Goal: Task Accomplishment & Management: Use online tool/utility

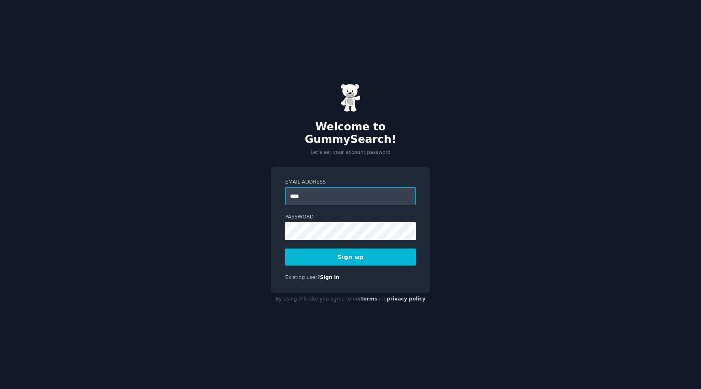
type input "**********"
click at [285, 240] on div at bounding box center [285, 240] width 0 height 0
click at [279, 243] on div "**********" at bounding box center [350, 229] width 159 height 125
click at [355, 254] on button "Sign up" at bounding box center [350, 256] width 131 height 17
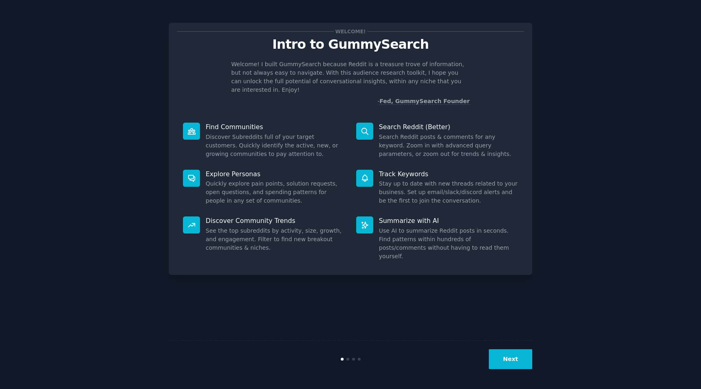
click at [507, 364] on button "Next" at bounding box center [510, 359] width 43 height 20
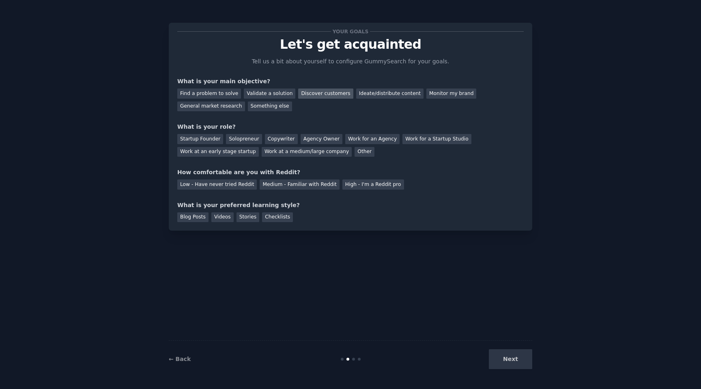
click at [323, 95] on div "Discover customers" at bounding box center [325, 93] width 55 height 10
click at [373, 97] on div "Ideate/distribute content" at bounding box center [389, 93] width 67 height 10
click at [314, 92] on div "Discover customers" at bounding box center [325, 93] width 55 height 10
click at [266, 150] on div "Work at a medium/large company" at bounding box center [307, 152] width 90 height 10
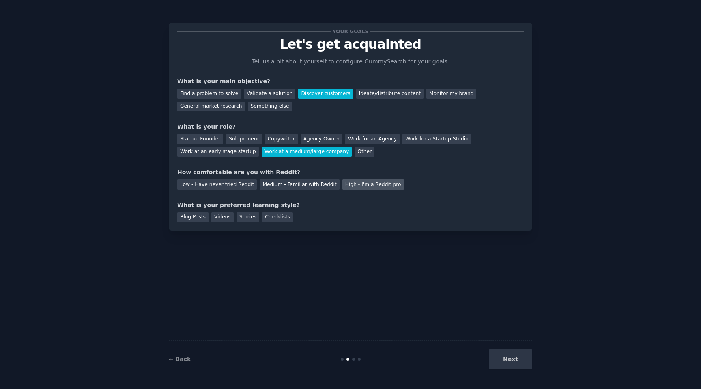
click at [344, 185] on div "High - I'm a Reddit pro" at bounding box center [373, 184] width 62 height 10
click at [223, 216] on div "Videos" at bounding box center [222, 217] width 22 height 10
click at [505, 362] on button "Next" at bounding box center [510, 359] width 43 height 20
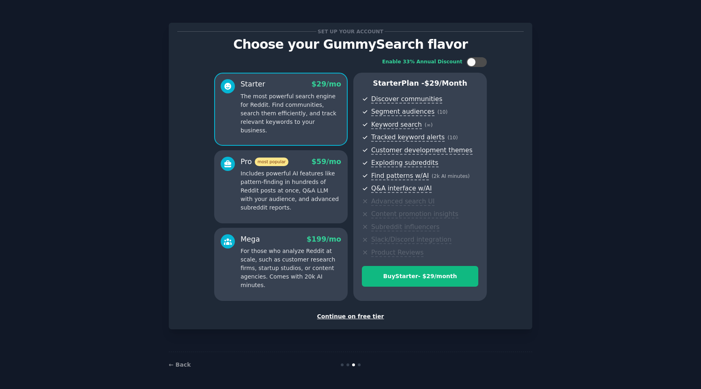
click at [349, 318] on div "Continue on free tier" at bounding box center [350, 316] width 346 height 9
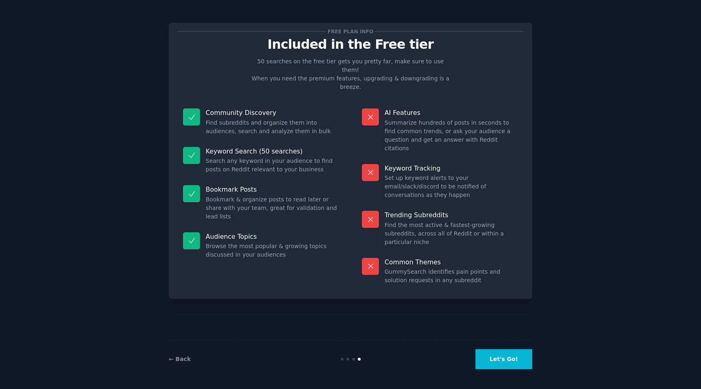
click at [495, 362] on button "Let's Go!" at bounding box center [503, 359] width 57 height 20
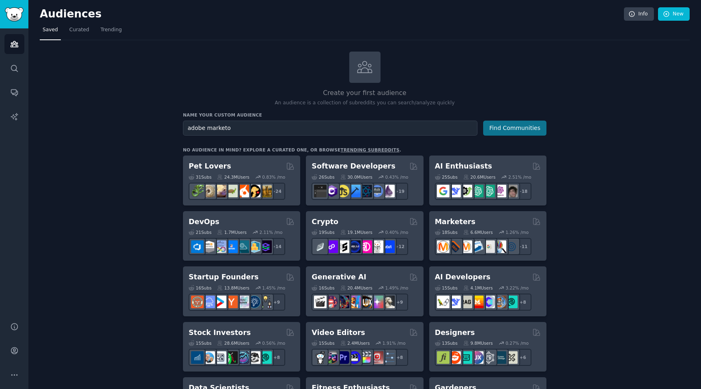
type input "adobe marketo"
click at [498, 125] on button "Find Communities" at bounding box center [514, 127] width 63 height 15
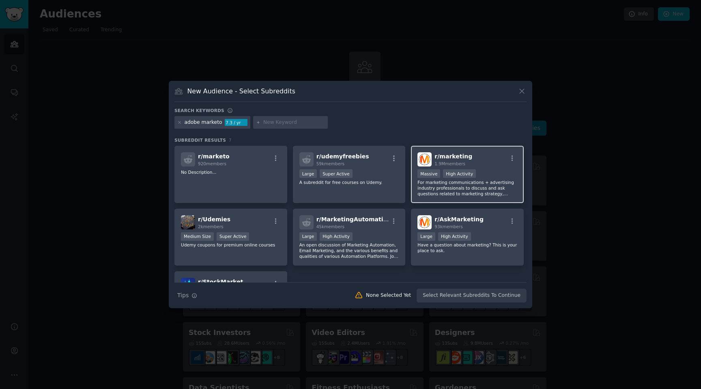
click at [465, 193] on p "For marketing communications + advertising industry professionals to discuss an…" at bounding box center [467, 187] width 100 height 17
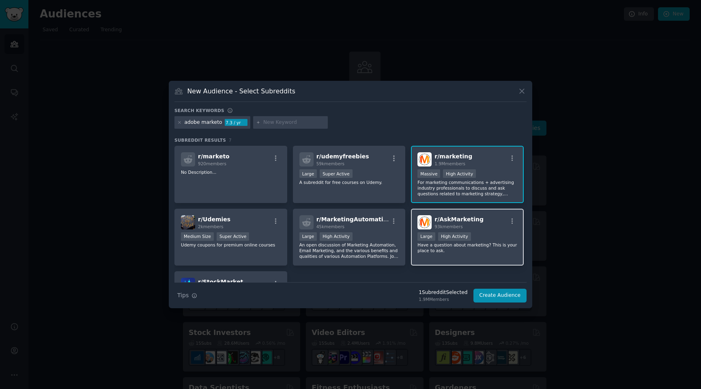
click at [483, 255] on div "r/ AskMarketing 93k members Large High Activity Have a question about marketing…" at bounding box center [467, 236] width 113 height 57
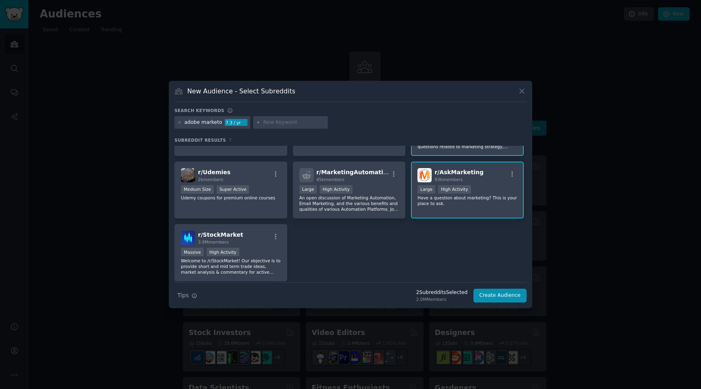
scroll to position [49, 0]
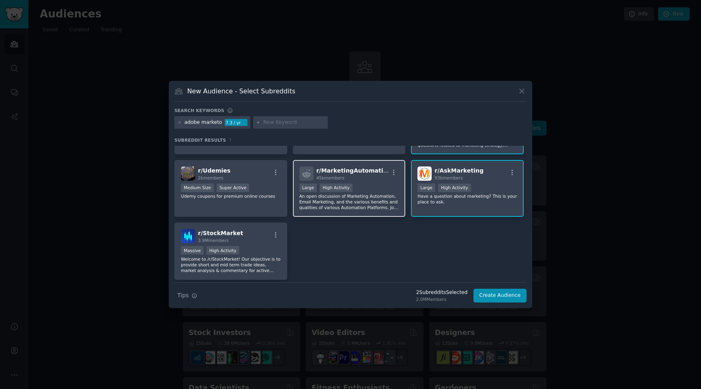
click at [359, 198] on p "An open discussion of Marketing Automation, Email Marketing, and the various be…" at bounding box center [349, 201] width 100 height 17
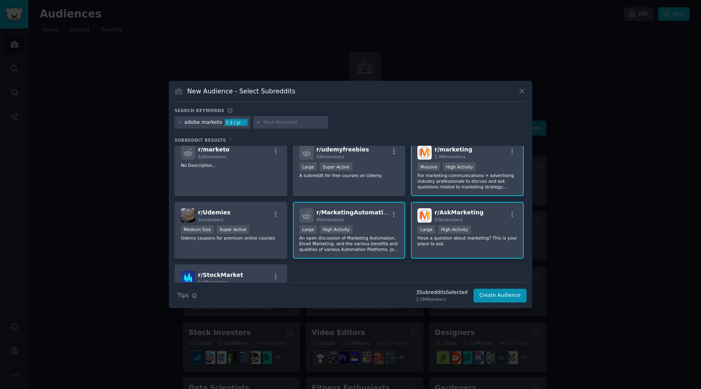
scroll to position [0, 0]
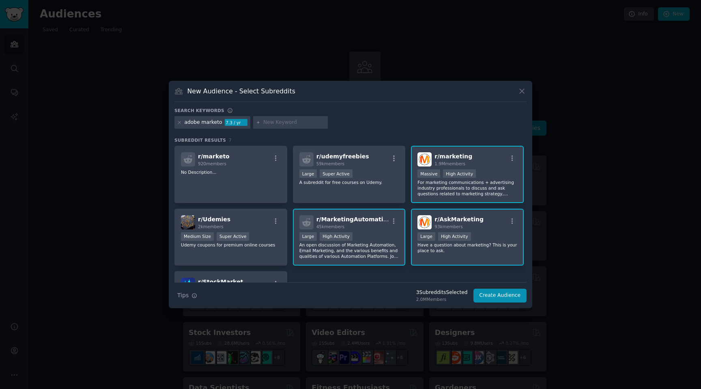
click at [274, 121] on input "text" at bounding box center [294, 122] width 62 height 7
type input "workfront"
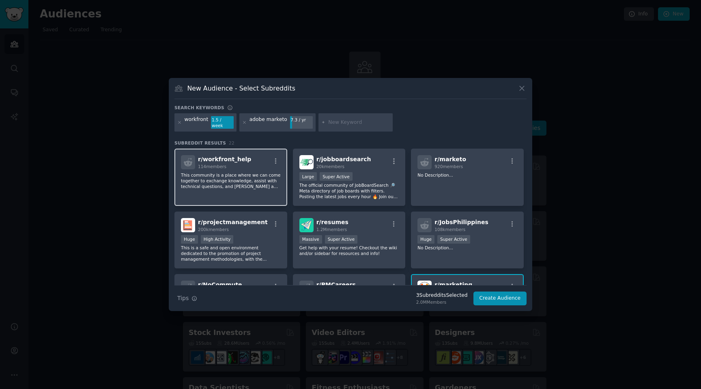
click at [256, 180] on p "This community is a place where we can come together to exchange knowledge, ass…" at bounding box center [231, 180] width 100 height 17
click at [359, 122] on input "text" at bounding box center [359, 122] width 62 height 7
click at [485, 297] on button "Create Audience" at bounding box center [500, 298] width 54 height 14
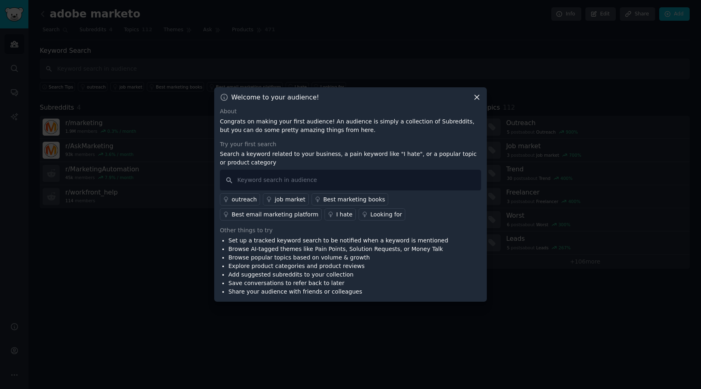
click at [478, 99] on icon at bounding box center [477, 97] width 9 height 9
